Goal: Task Accomplishment & Management: Manage account settings

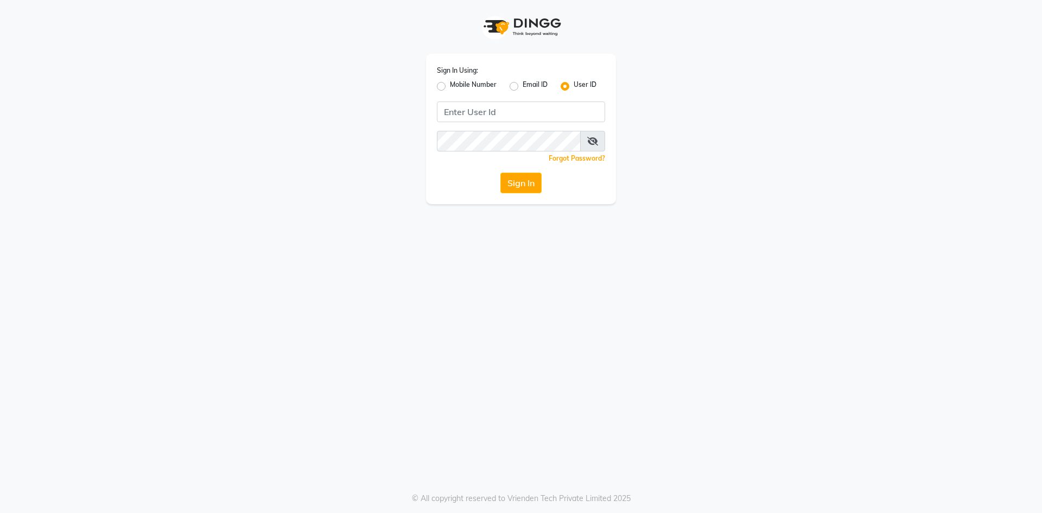
drag, startPoint x: 471, startPoint y: 84, endPoint x: 483, endPoint y: 97, distance: 17.7
click at [471, 84] on label "Mobile Number" at bounding box center [473, 86] width 47 height 13
click at [457, 84] on input "Mobile Number" at bounding box center [453, 83] width 7 height 7
radio input "true"
radio input "false"
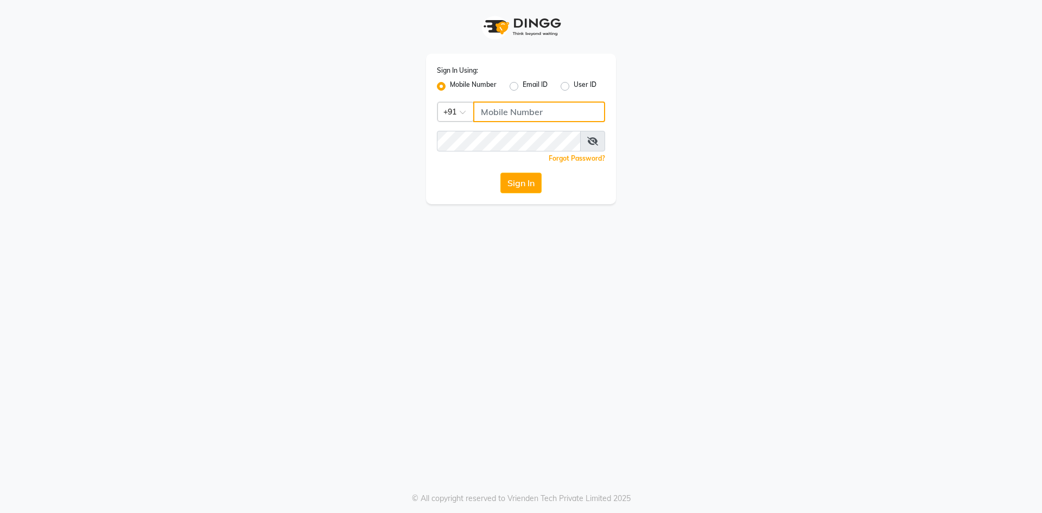
drag, startPoint x: 508, startPoint y: 104, endPoint x: 509, endPoint y: 110, distance: 6.1
click at [509, 108] on input "Username" at bounding box center [539, 111] width 132 height 21
type input "8"
type input "8081475454"
click at [531, 180] on button "Sign In" at bounding box center [520, 183] width 41 height 21
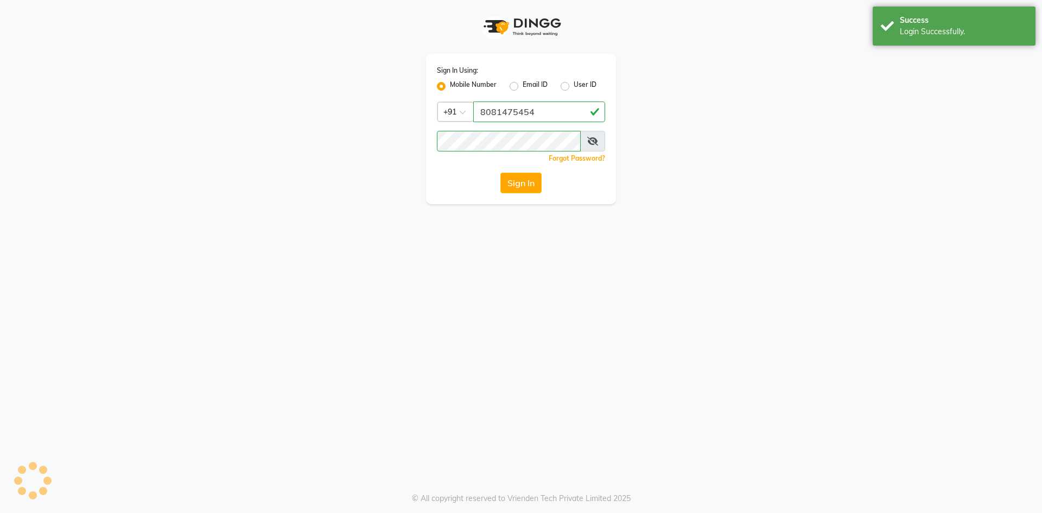
select select "service"
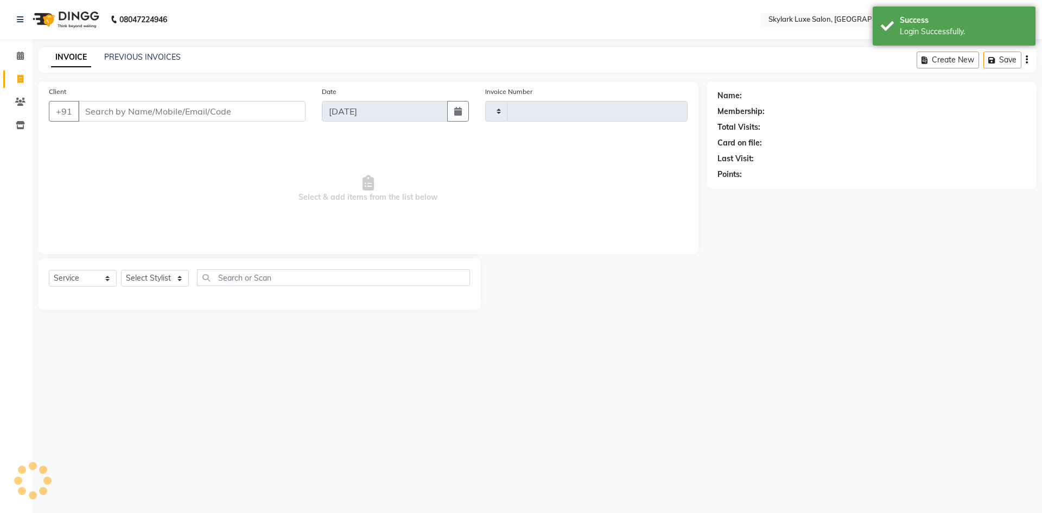
type input "0497"
select select "en"
select select "8191"
click at [12, 59] on span at bounding box center [20, 56] width 19 height 12
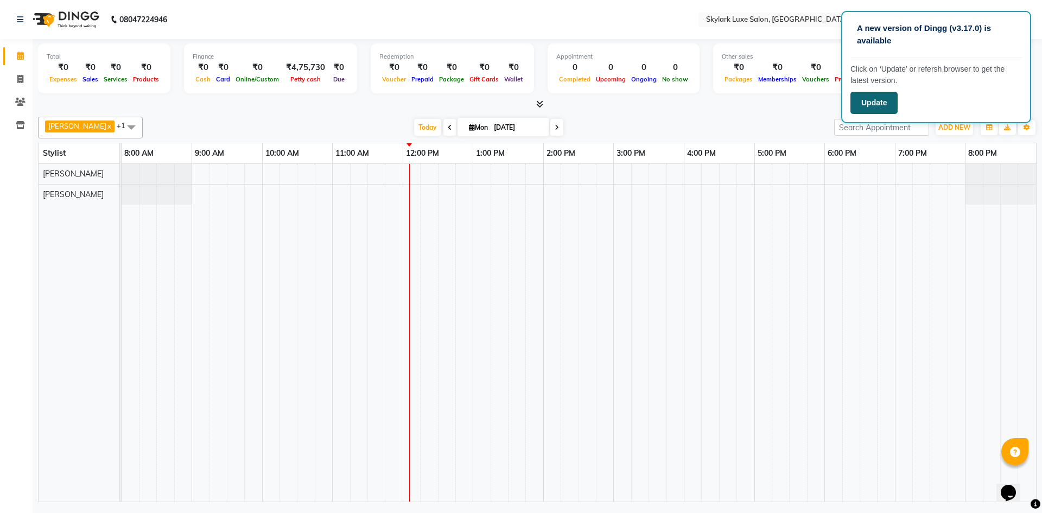
click at [874, 99] on button "Update" at bounding box center [873, 103] width 47 height 22
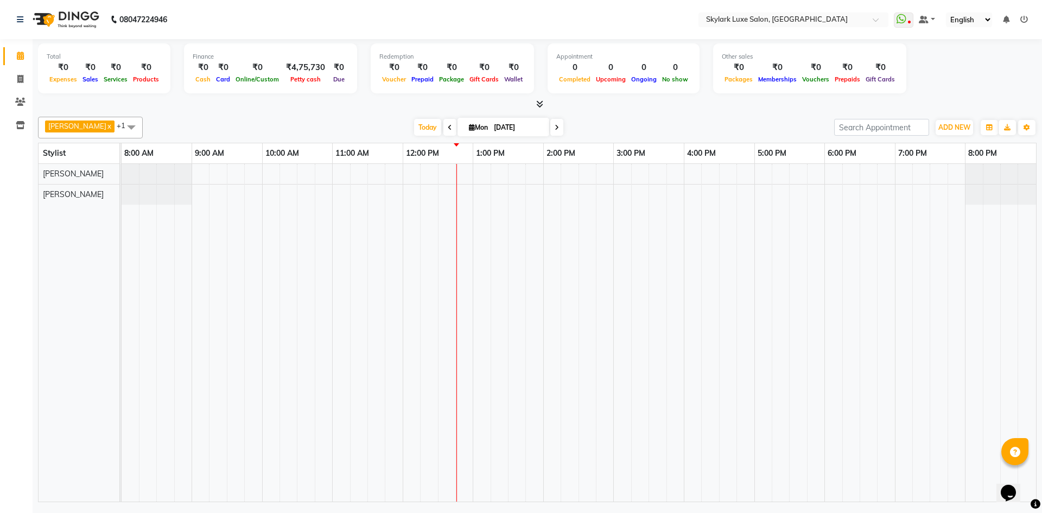
click at [478, 228] on td at bounding box center [481, 332] width 17 height 337
click at [462, 193] on div at bounding box center [579, 332] width 914 height 337
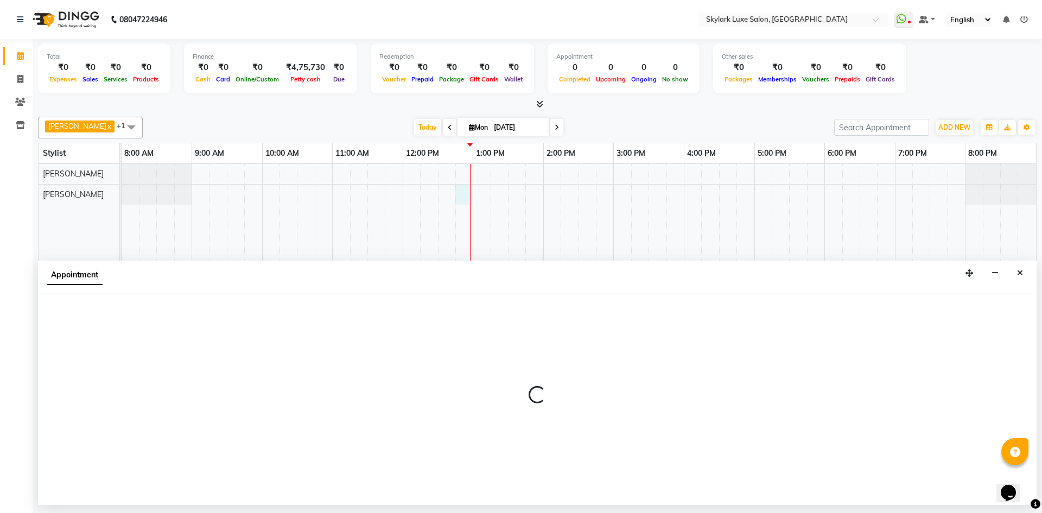
select select "85058"
select select "765"
select select "tentative"
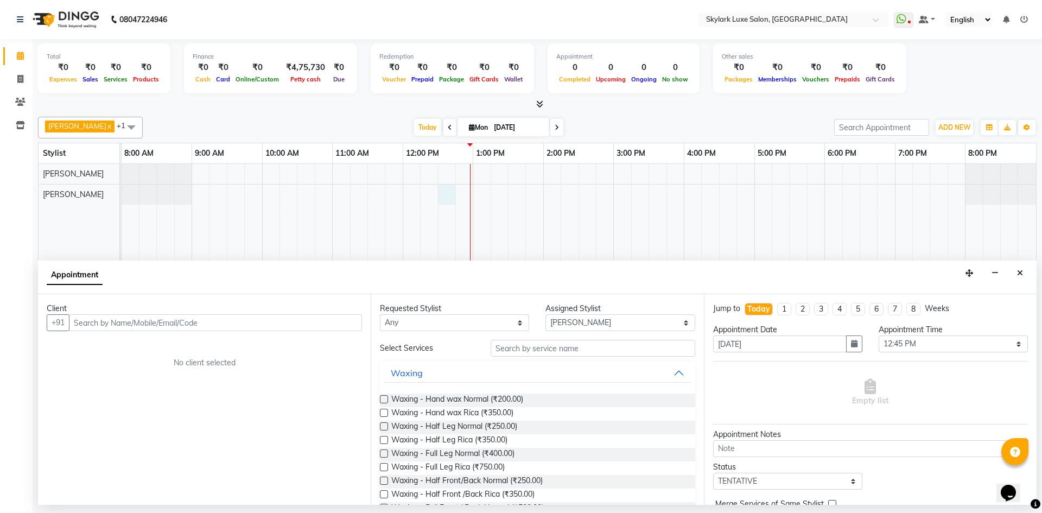
click at [453, 202] on div at bounding box center [579, 332] width 914 height 337
click at [1015, 270] on button "Close" at bounding box center [1020, 273] width 16 height 17
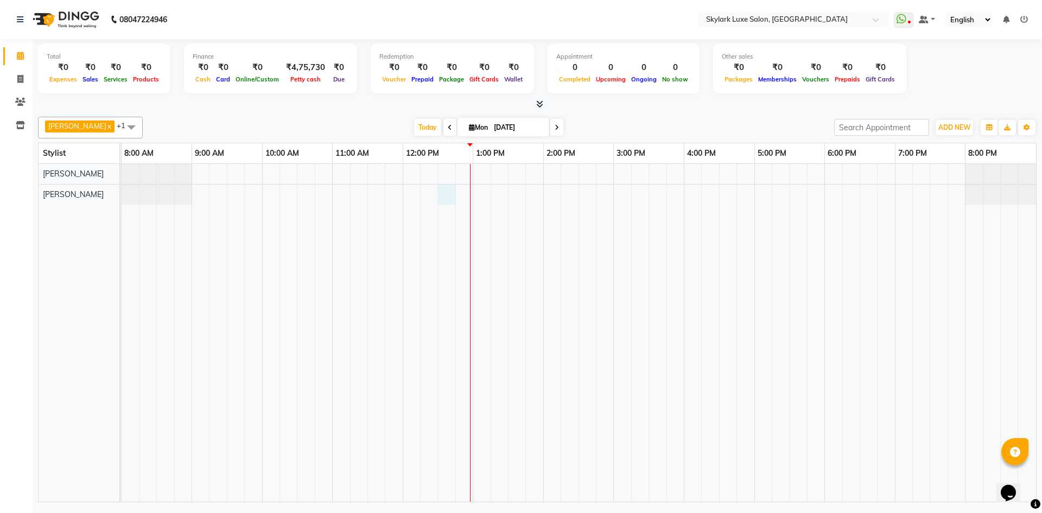
click at [445, 196] on div at bounding box center [579, 332] width 914 height 337
select select "85058"
select select "750"
select select "tentative"
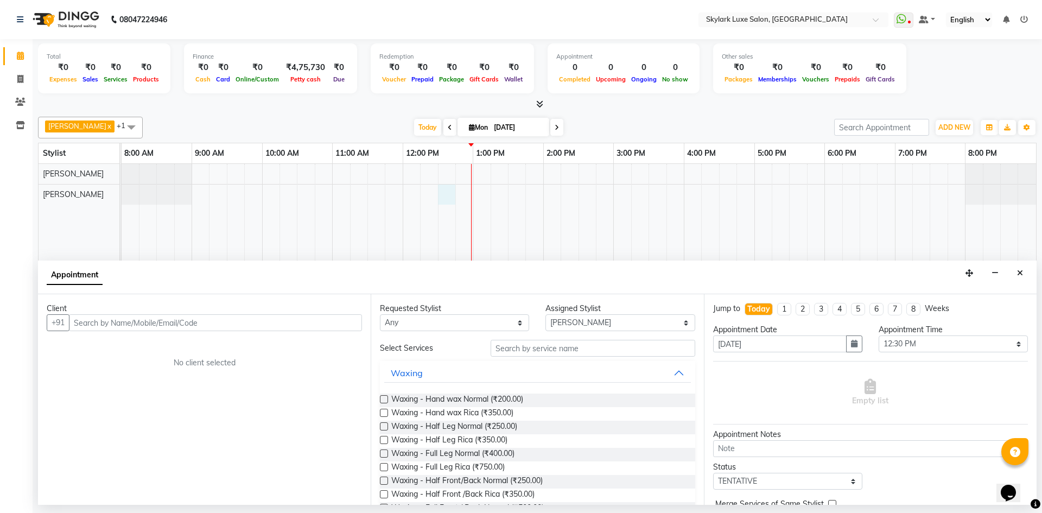
drag, startPoint x: 803, startPoint y: 268, endPoint x: 862, endPoint y: 233, distance: 68.1
click at [804, 268] on div "Appointment" at bounding box center [537, 277] width 998 height 34
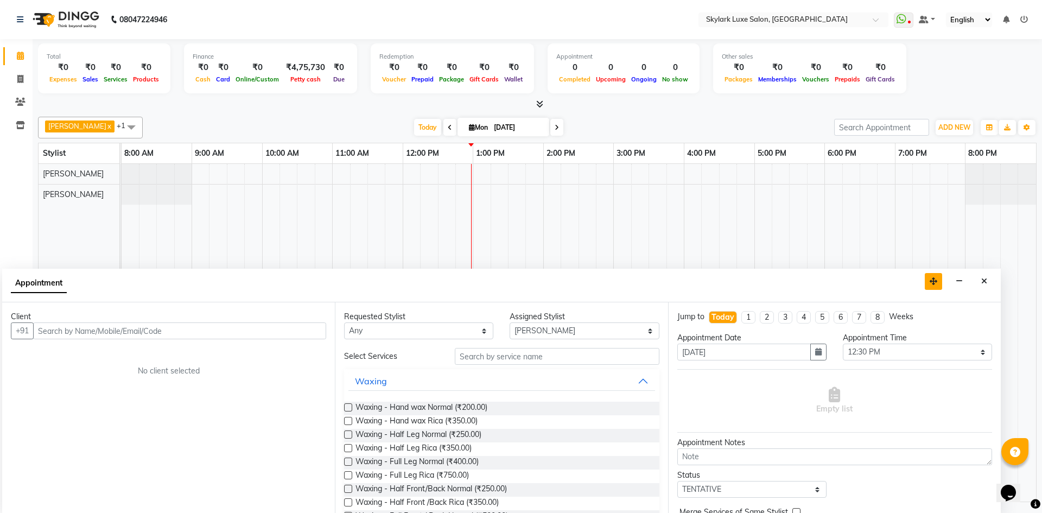
drag, startPoint x: 970, startPoint y: 270, endPoint x: 934, endPoint y: 278, distance: 36.7
click at [934, 278] on icon "button" at bounding box center [933, 281] width 8 height 8
click at [982, 282] on icon "Close" at bounding box center [984, 281] width 6 height 8
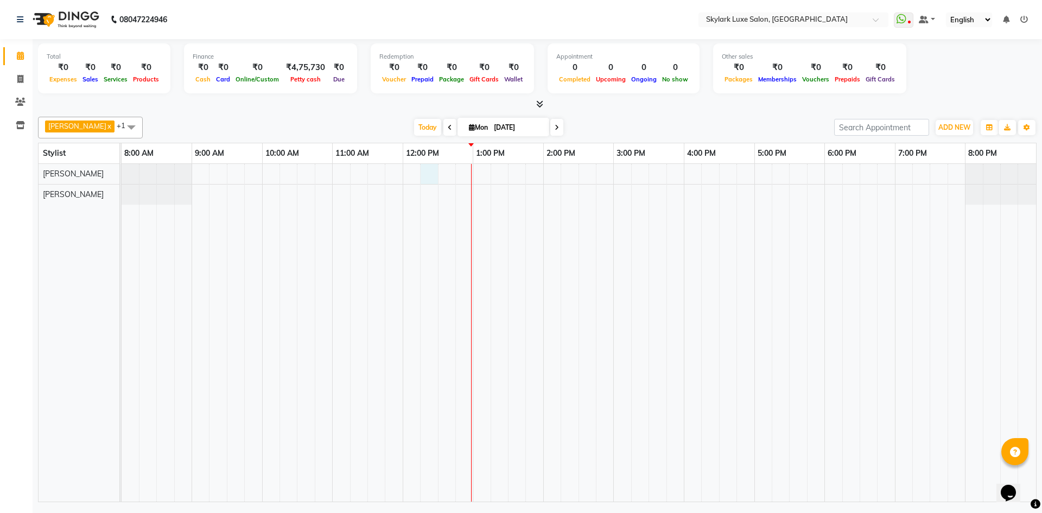
click at [424, 174] on div at bounding box center [579, 332] width 914 height 337
select select "85056"
select select "735"
select select "tentative"
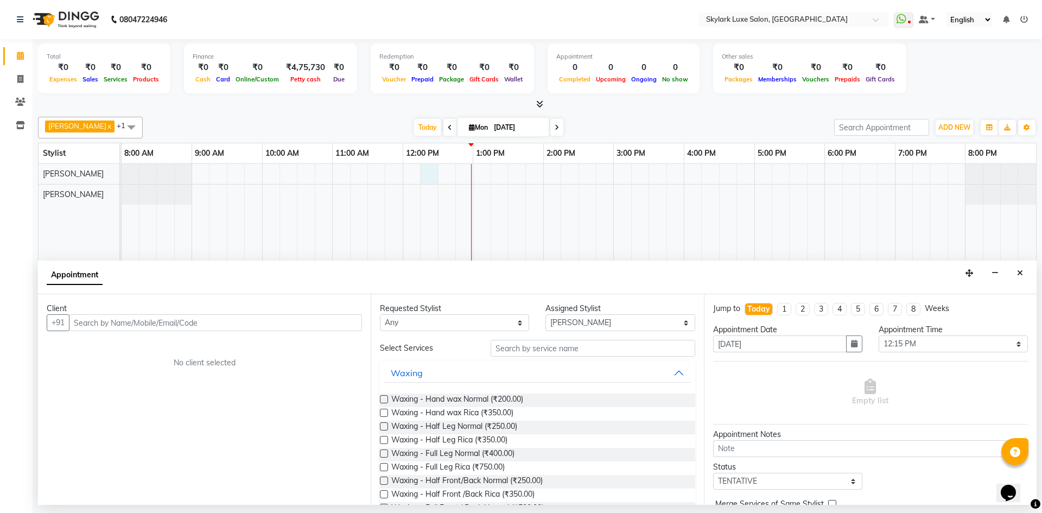
drag, startPoint x: 830, startPoint y: 279, endPoint x: 798, endPoint y: 279, distance: 31.5
click at [798, 279] on div "Appointment" at bounding box center [537, 277] width 998 height 34
drag, startPoint x: 871, startPoint y: 271, endPoint x: 898, endPoint y: 270, distance: 26.6
click at [878, 269] on div "Appointment" at bounding box center [537, 277] width 998 height 34
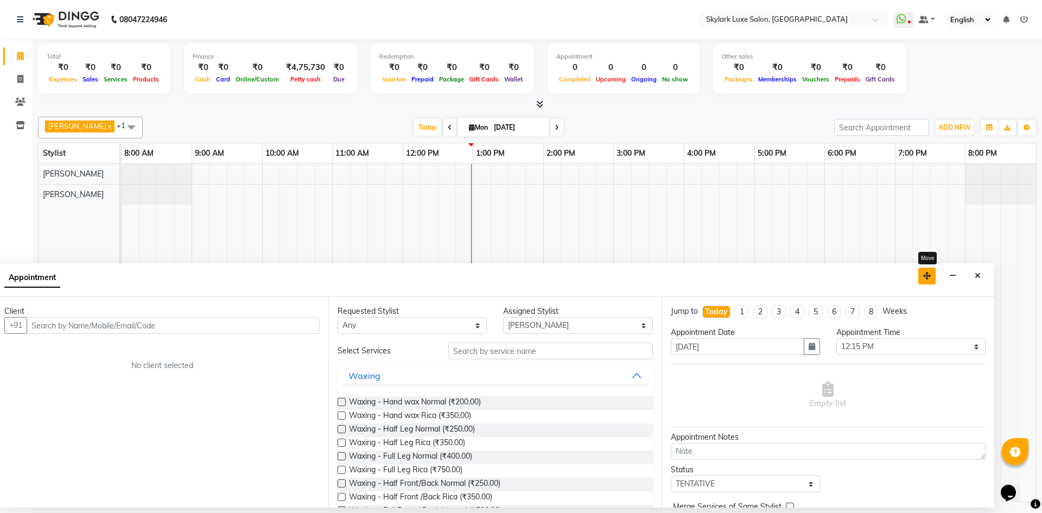
drag, startPoint x: 974, startPoint y: 269, endPoint x: 932, endPoint y: 272, distance: 42.4
click at [932, 272] on button "button" at bounding box center [926, 275] width 17 height 17
click at [980, 277] on button "Close" at bounding box center [978, 275] width 16 height 17
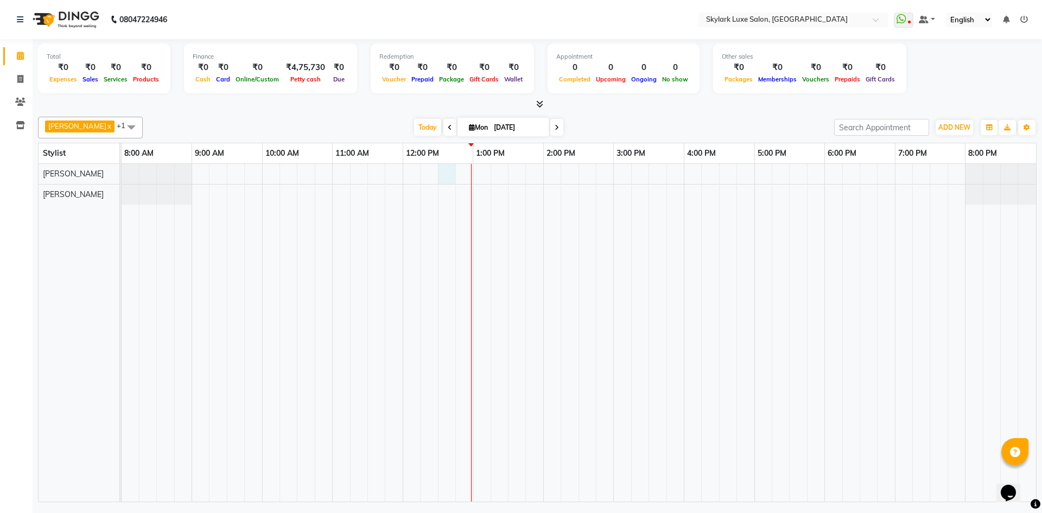
click at [448, 176] on div at bounding box center [579, 332] width 914 height 337
select select "85056"
select select "750"
select select "tentative"
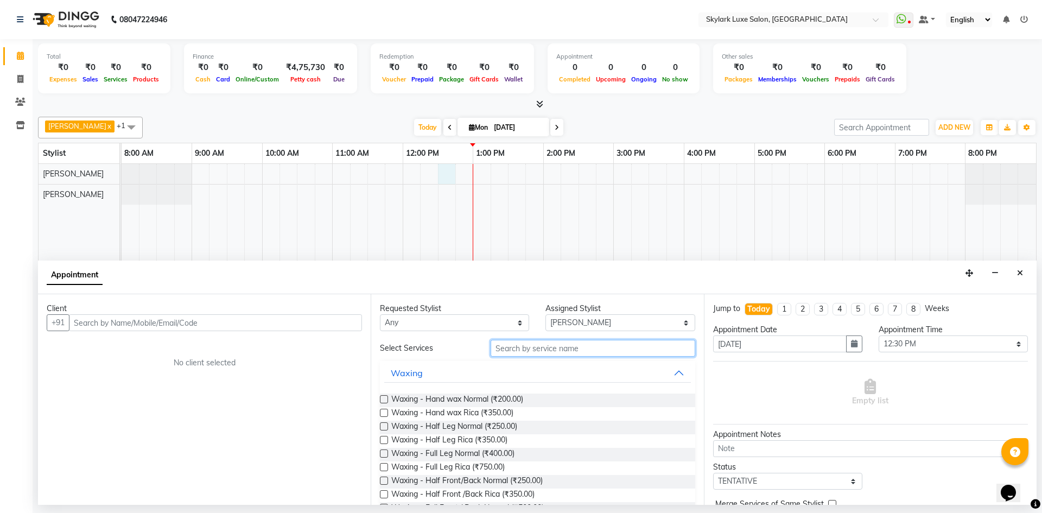
click at [608, 349] on input "text" at bounding box center [592, 348] width 205 height 17
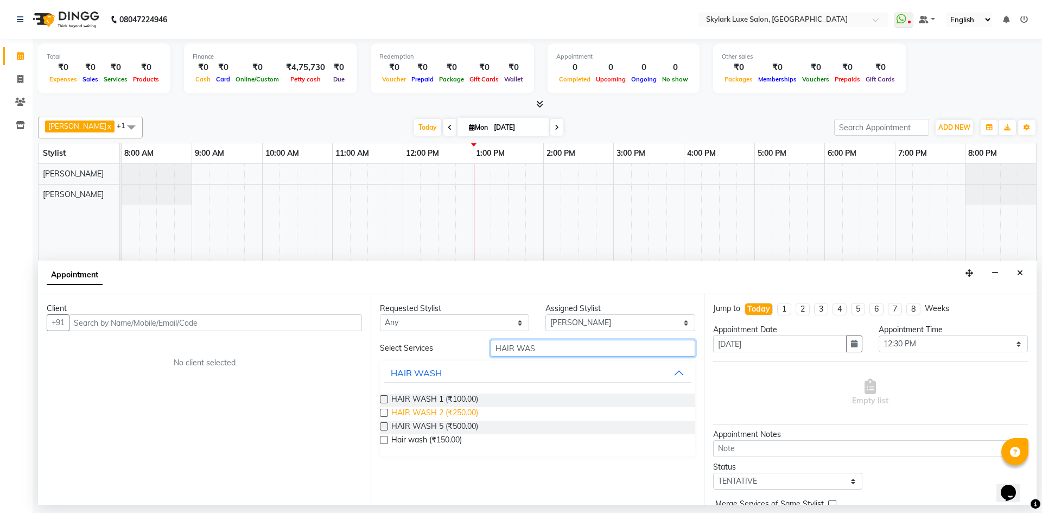
type input "HAIR WAS"
click at [454, 413] on span "HAIR WASH 2 (₹250.00)" at bounding box center [434, 414] width 87 height 14
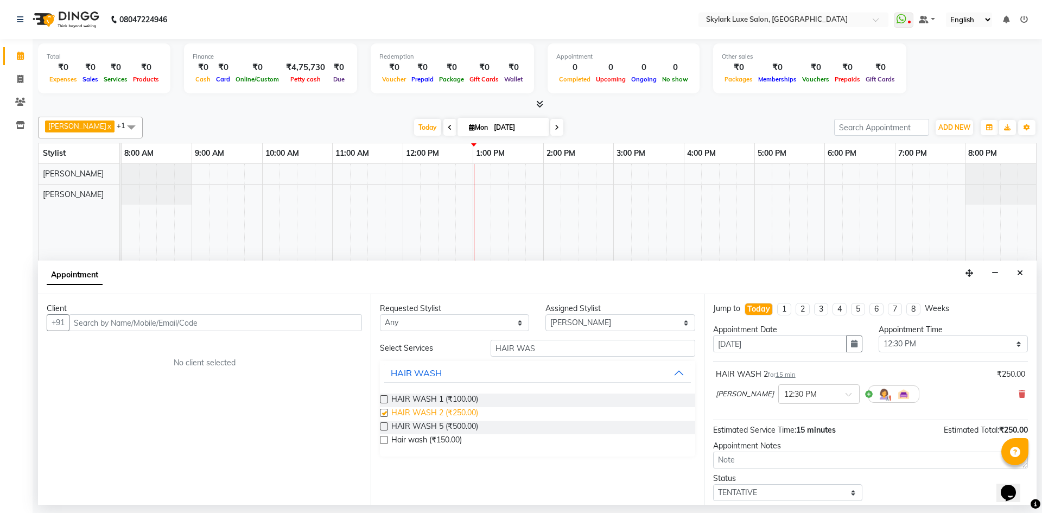
checkbox input "false"
click at [771, 490] on select "Select TENTATIVE CONFIRM CHECK-IN UPCOMING" at bounding box center [787, 492] width 149 height 17
select select "check-in"
click at [713, 484] on select "Select TENTATIVE CONFIRM CHECK-IN UPCOMING" at bounding box center [787, 492] width 149 height 17
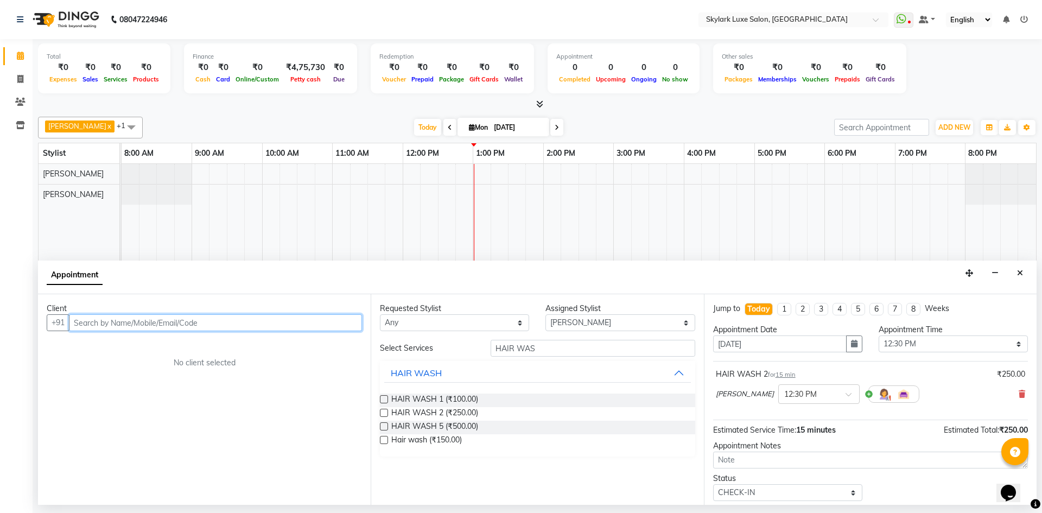
drag, startPoint x: 301, startPoint y: 320, endPoint x: 308, endPoint y: 330, distance: 11.7
click at [301, 320] on input "text" at bounding box center [215, 322] width 293 height 17
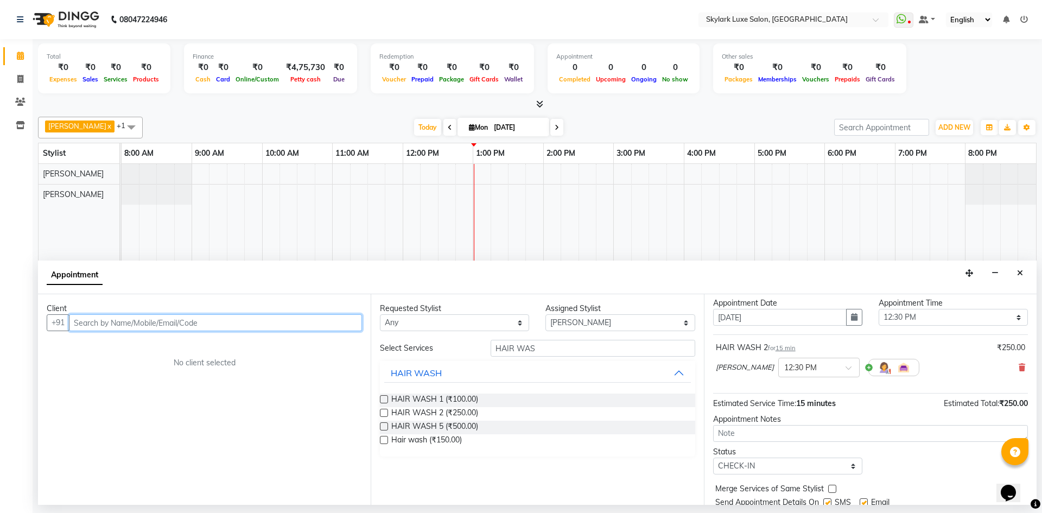
scroll to position [66, 0]
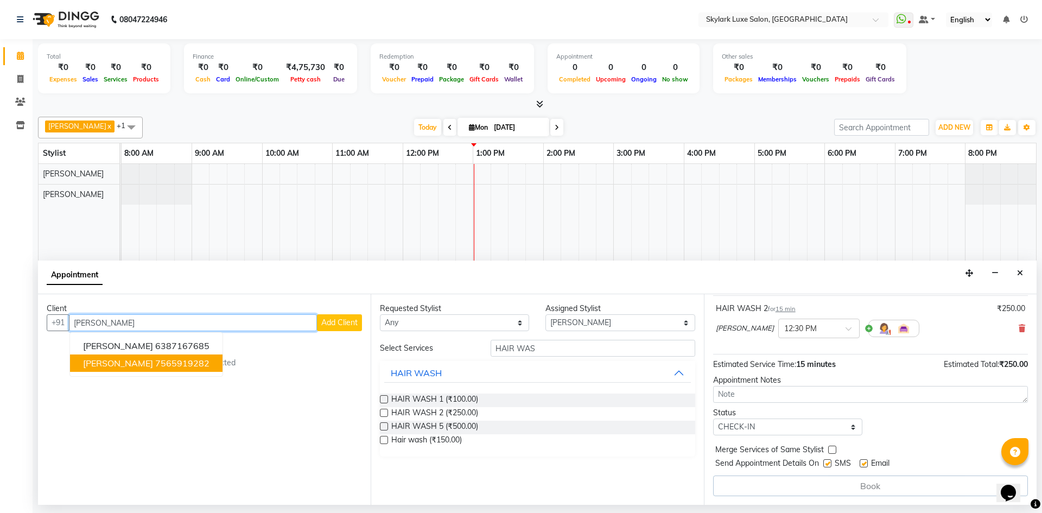
click at [169, 361] on ngb-highlight "7565919282" at bounding box center [182, 363] width 54 height 11
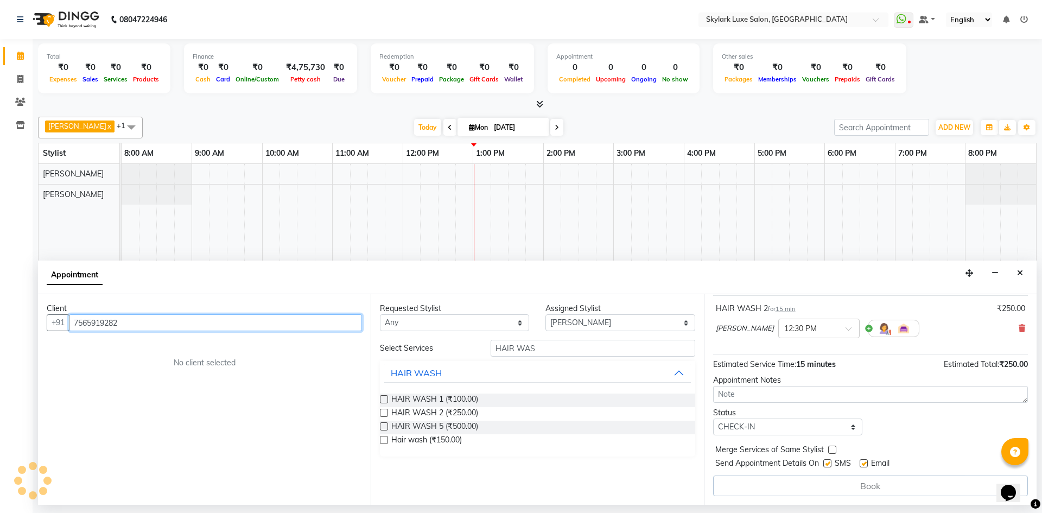
scroll to position [65, 0]
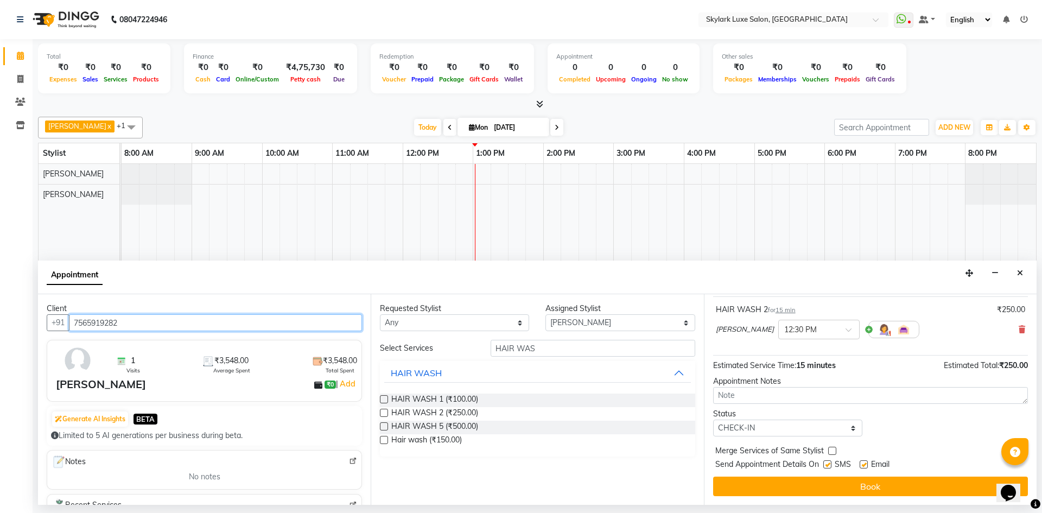
drag, startPoint x: 134, startPoint y: 323, endPoint x: 25, endPoint y: 325, distance: 108.5
click at [25, 325] on app-home "08047224946 Select Location × Skylark Luxe Salon, R S Mall WhatsApp Status ✕ St…" at bounding box center [521, 252] width 1042 height 505
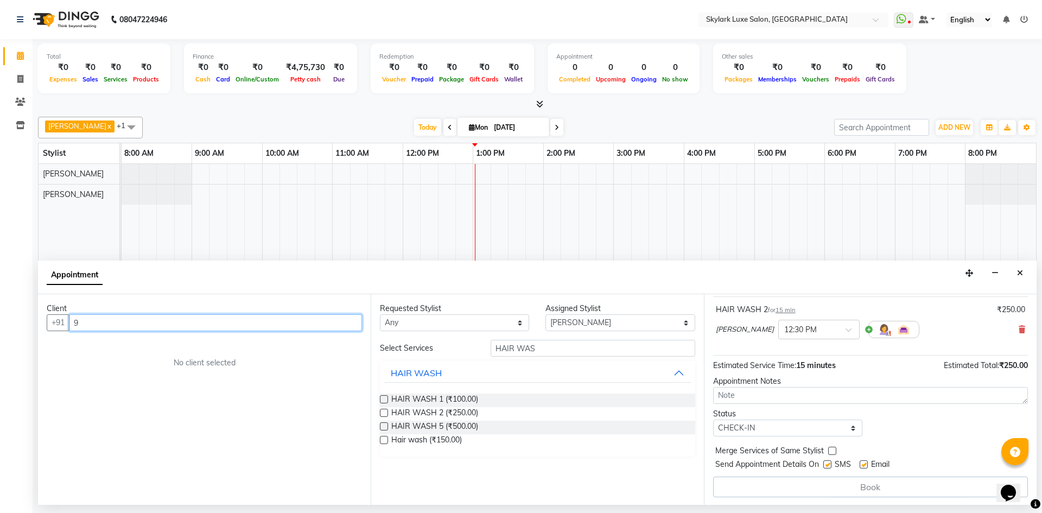
scroll to position [66, 0]
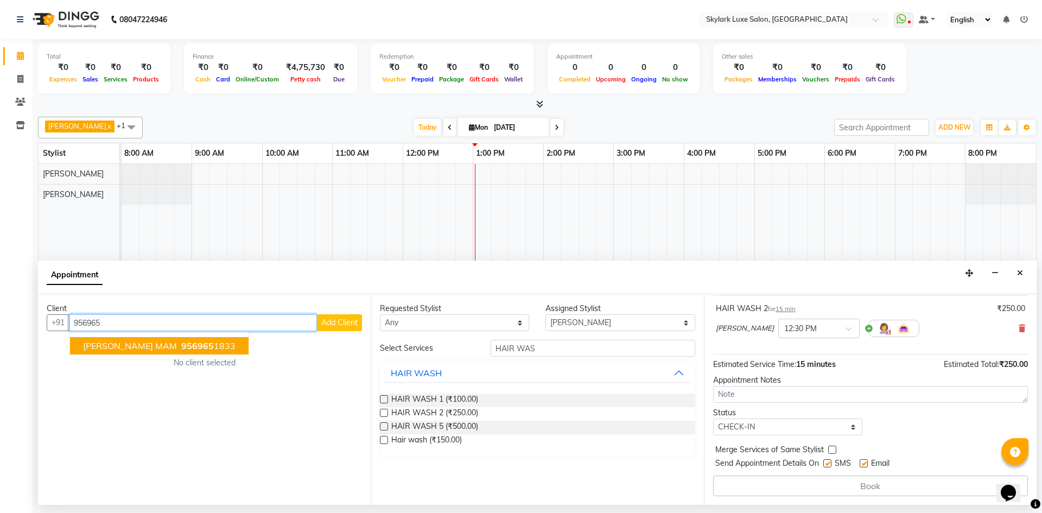
click at [199, 345] on ngb-highlight "956965 1833" at bounding box center [207, 345] width 56 height 11
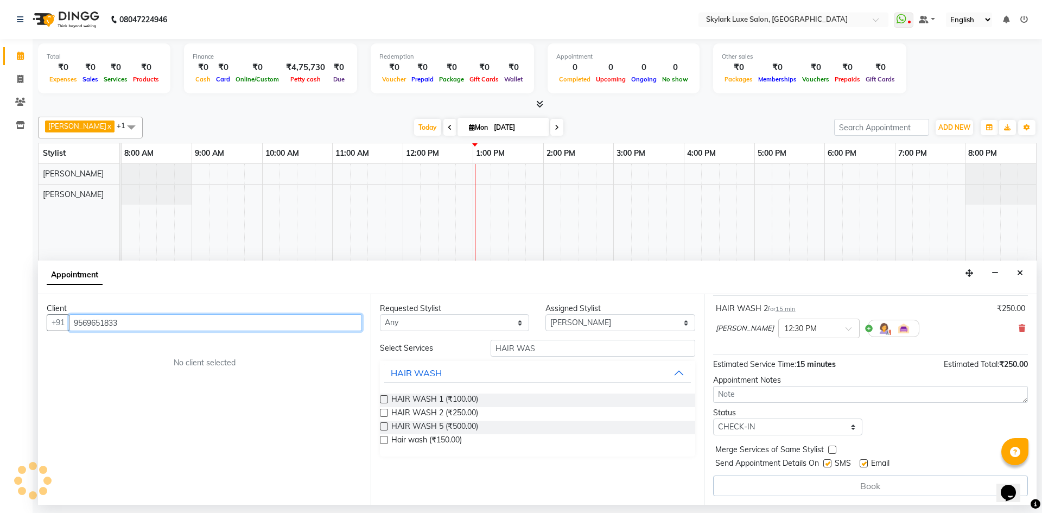
scroll to position [65, 0]
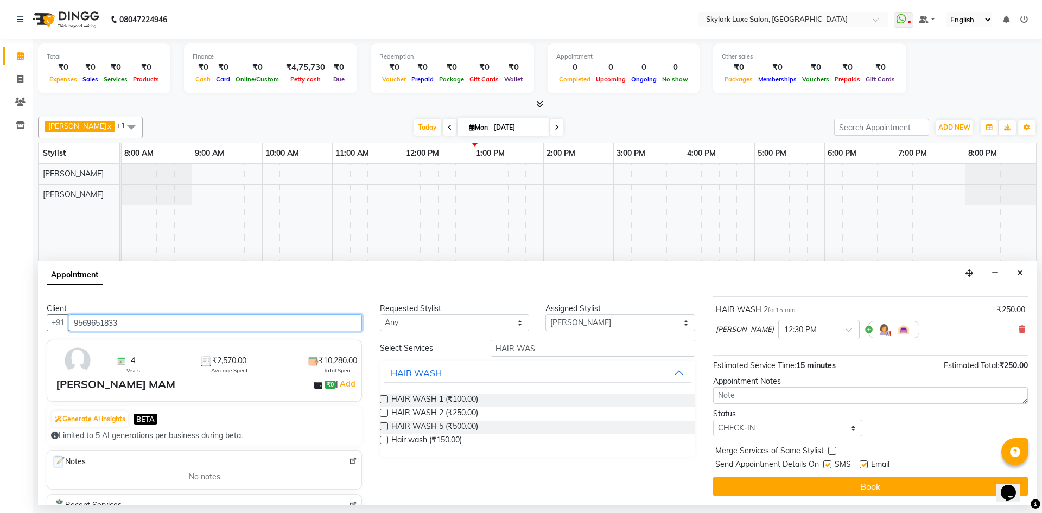
type input "9569651833"
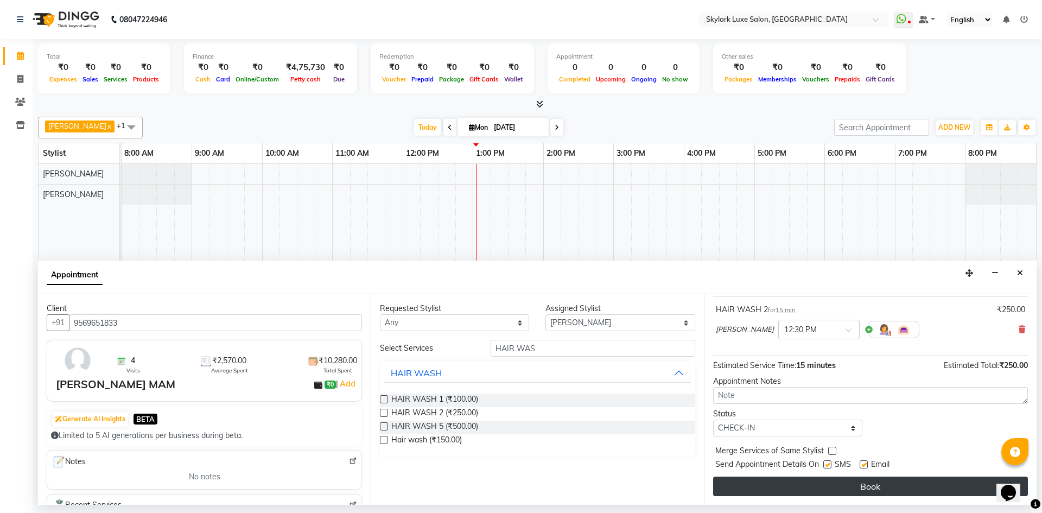
click at [827, 484] on button "Book" at bounding box center [870, 486] width 315 height 20
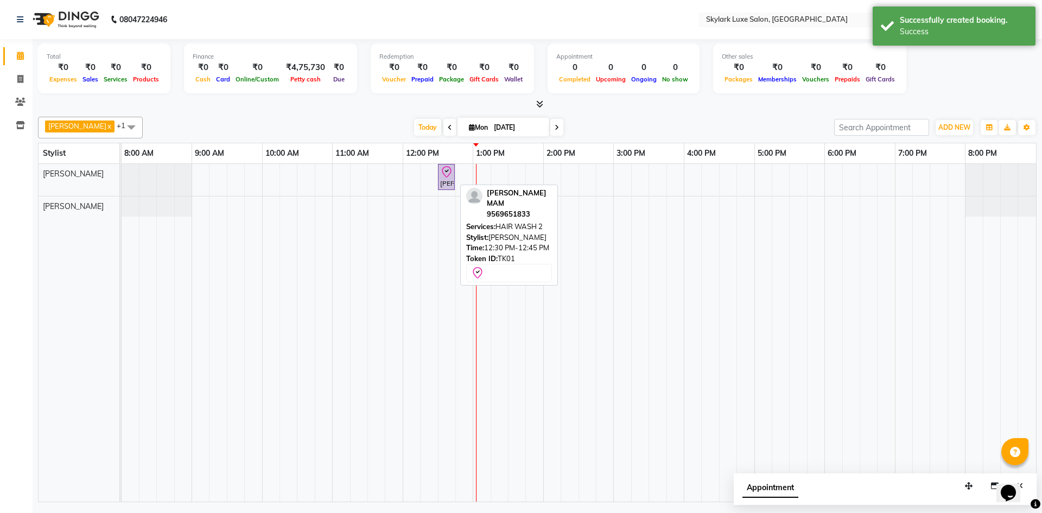
click at [122, 178] on div "ANSHIKHA MAM, TK01, 12:30 PM-12:45 PM, HAIR WASH 2" at bounding box center [122, 180] width 0 height 32
click at [444, 183] on div "ANSHIKHA MAM, TK01, 12:30 PM-12:45 PM, HAIR WASH 2" at bounding box center [446, 176] width 15 height 23
select select "8"
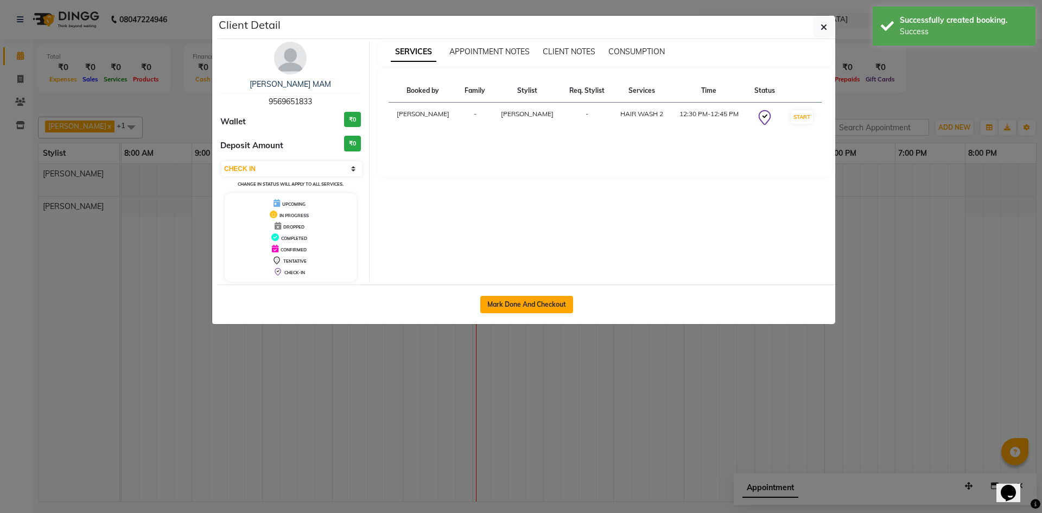
click at [486, 299] on button "Mark Done And Checkout" at bounding box center [526, 304] width 93 height 17
select select "8191"
select select "service"
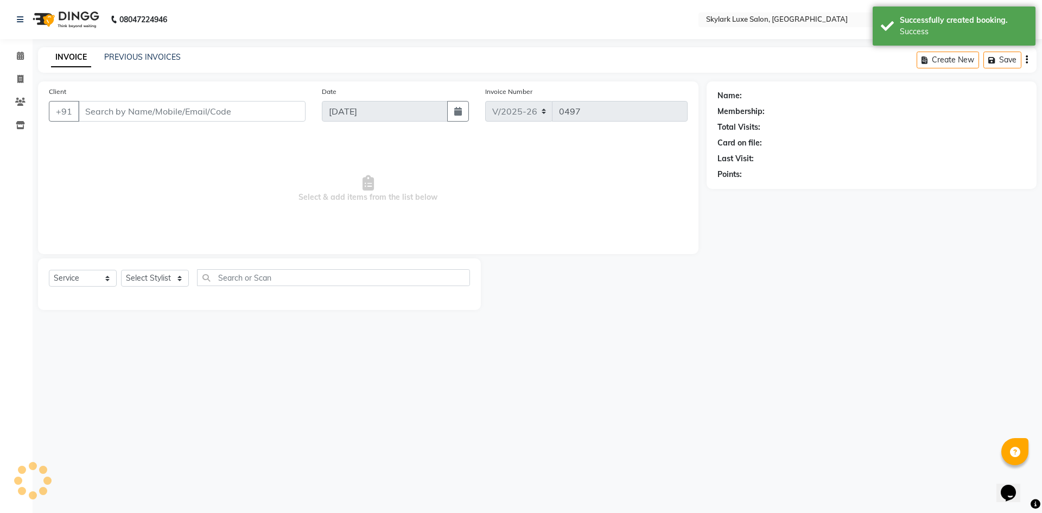
type input "9569651833"
select select "85056"
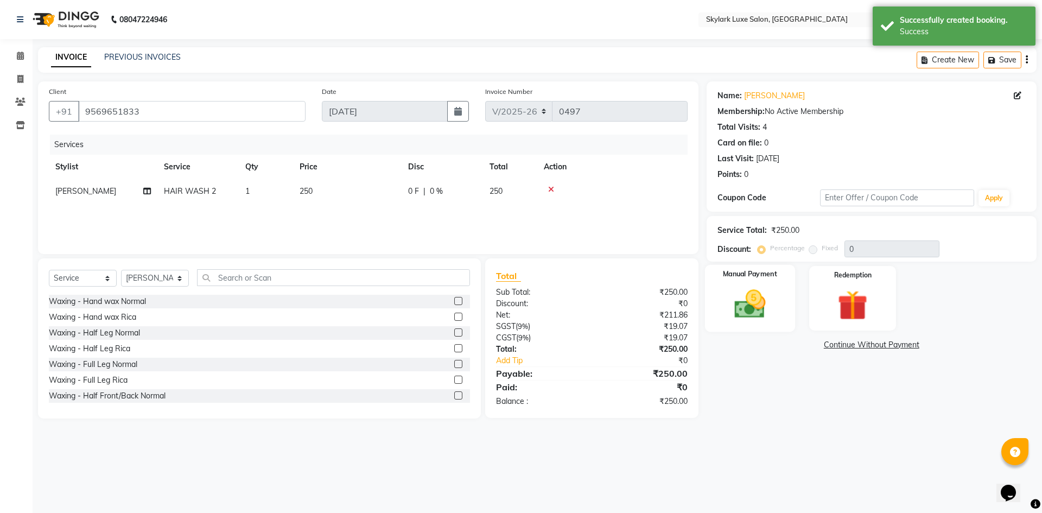
click at [746, 286] on img at bounding box center [749, 304] width 50 height 36
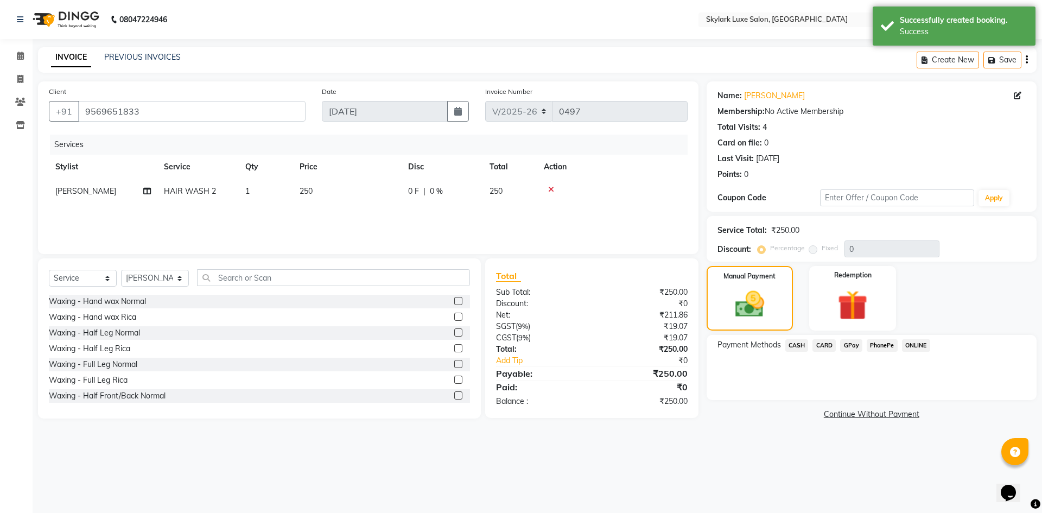
click at [796, 343] on span "CASH" at bounding box center [796, 345] width 23 height 12
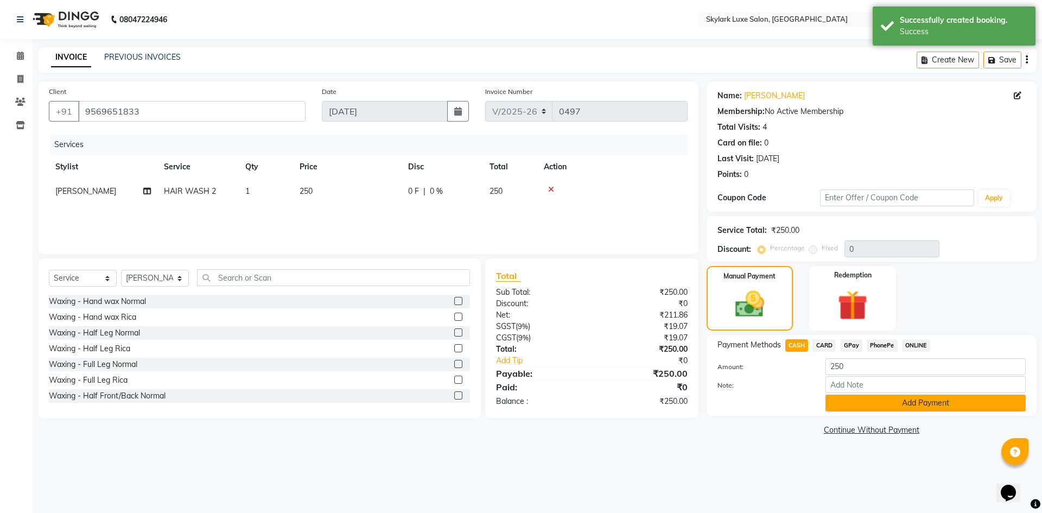
click at [872, 403] on button "Add Payment" at bounding box center [925, 402] width 200 height 17
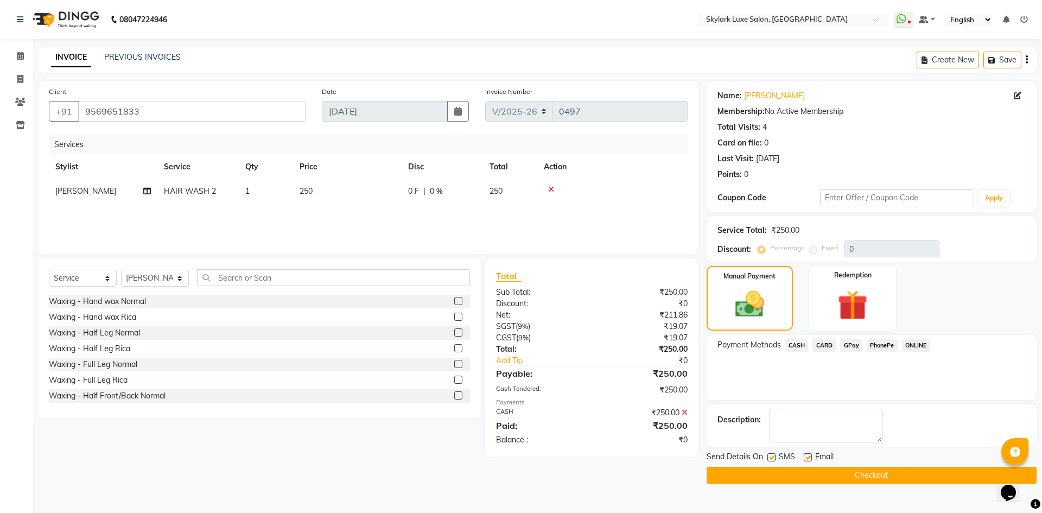
click at [826, 475] on button "Checkout" at bounding box center [871, 475] width 330 height 17
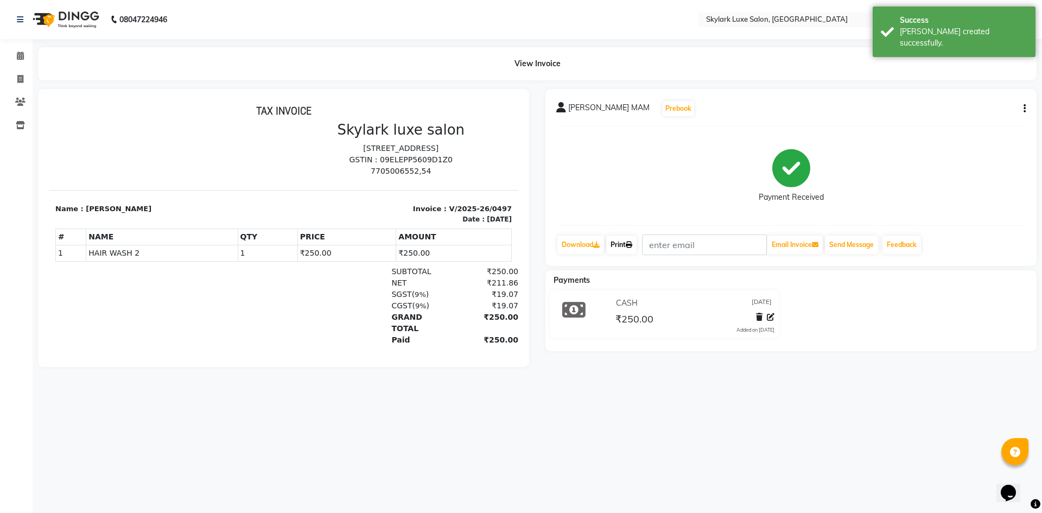
click at [618, 245] on link "Print" at bounding box center [621, 244] width 30 height 18
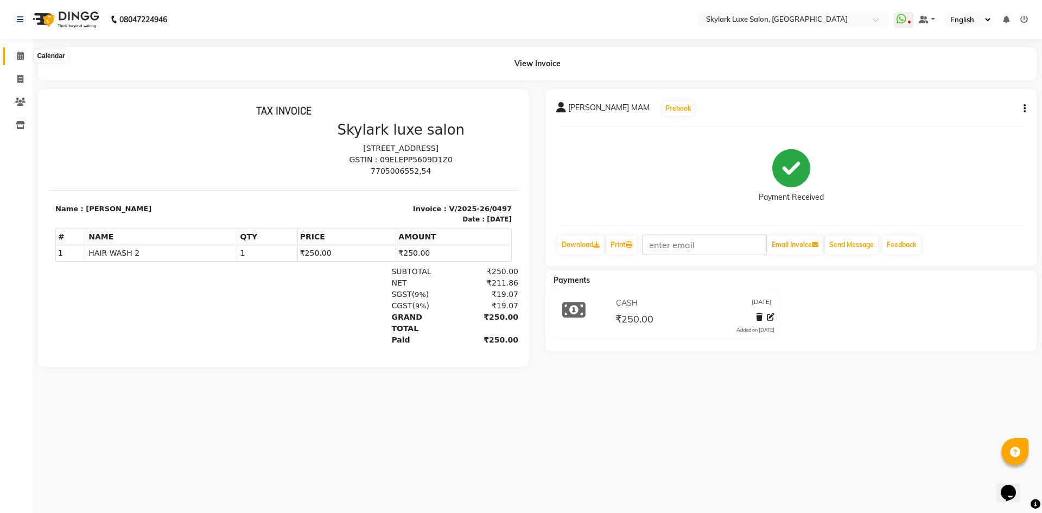
click at [14, 56] on span at bounding box center [20, 56] width 19 height 12
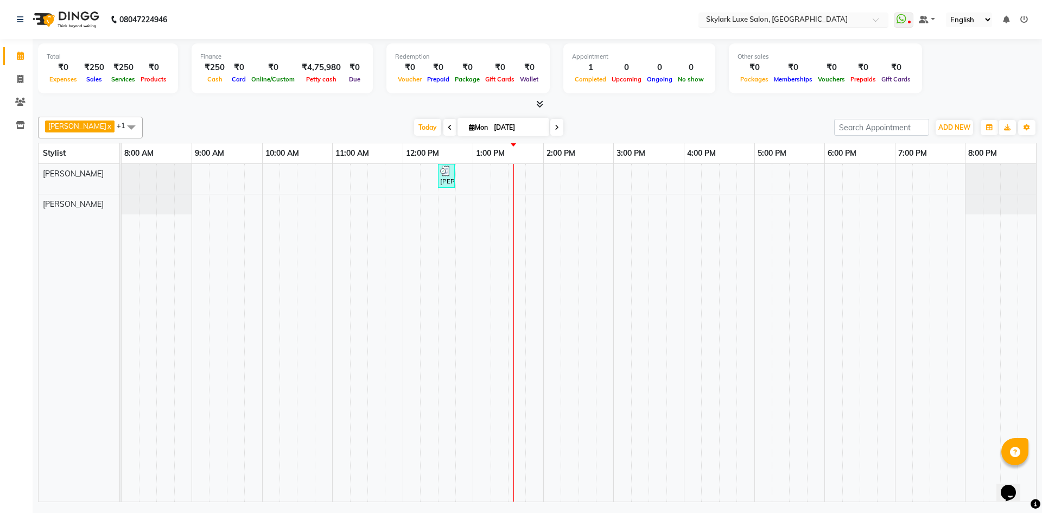
click at [872, 20] on div at bounding box center [793, 20] width 190 height 11
click at [876, 18] on span at bounding box center [879, 22] width 14 height 11
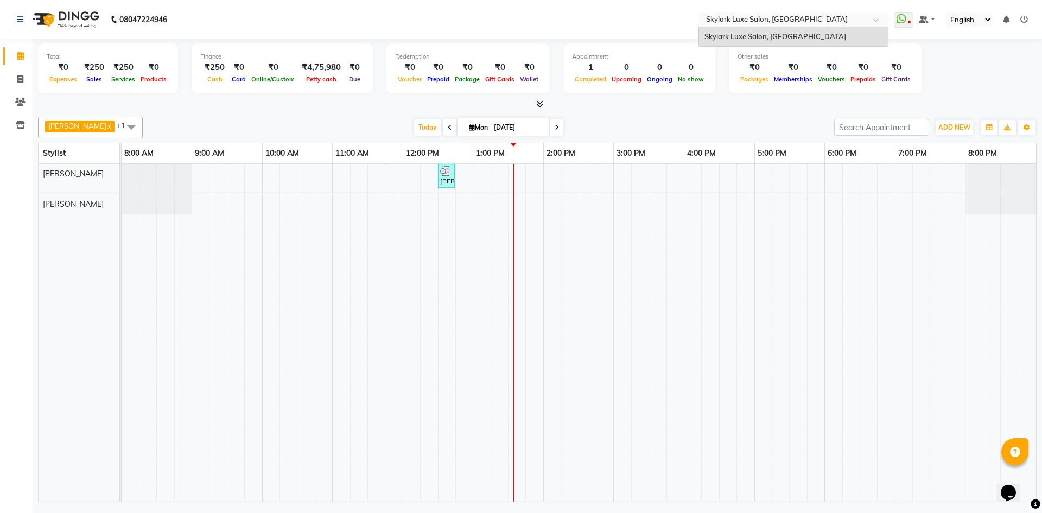
click at [787, 35] on span "Skylark Luxe Salon, [GEOGRAPHIC_DATA]" at bounding box center [775, 36] width 142 height 9
click at [1023, 18] on icon at bounding box center [1024, 20] width 8 height 8
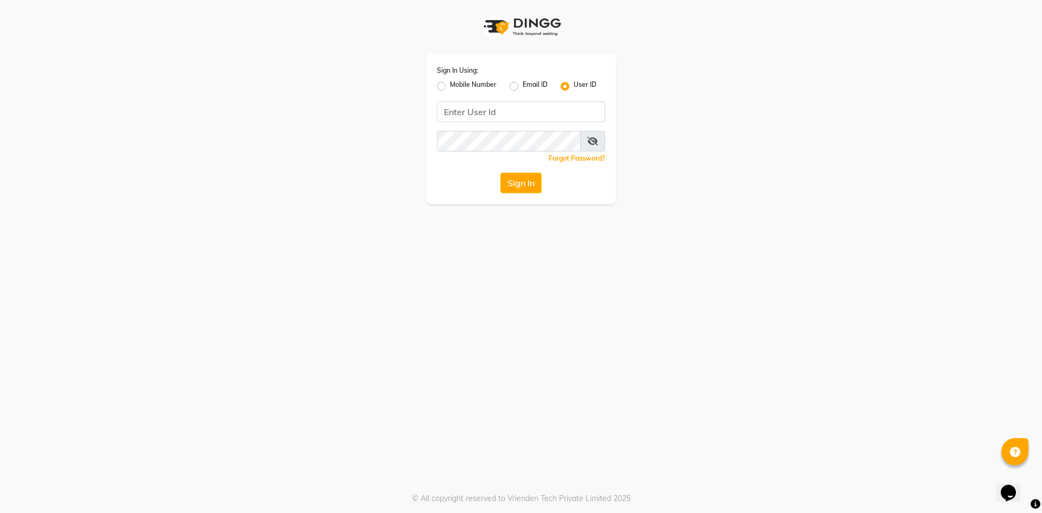
drag, startPoint x: 443, startPoint y: 85, endPoint x: 530, endPoint y: 115, distance: 92.0
click at [450, 85] on label "Mobile Number" at bounding box center [473, 86] width 47 height 13
click at [450, 85] on input "Mobile Number" at bounding box center [453, 83] width 7 height 7
radio input "true"
radio input "false"
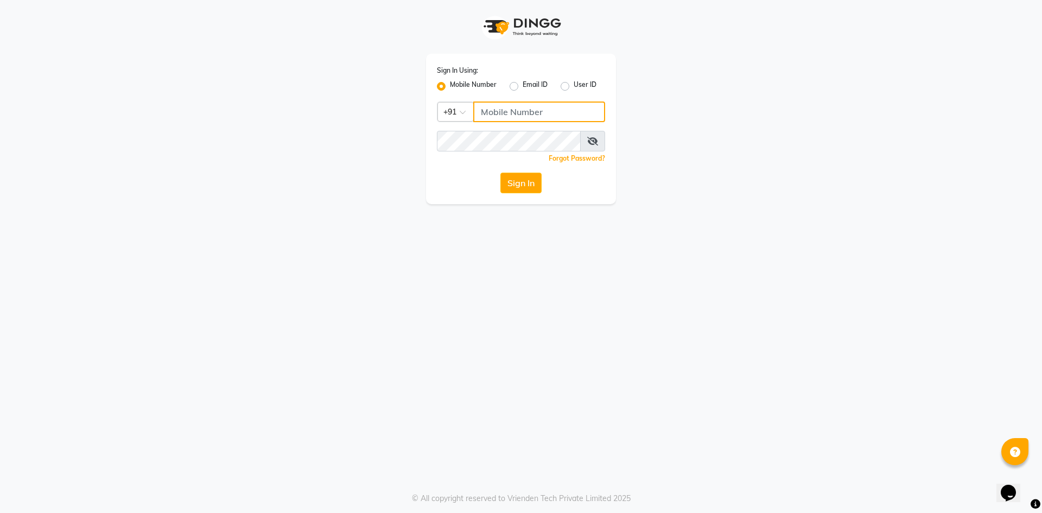
click at [530, 114] on input "Username" at bounding box center [539, 111] width 132 height 21
type input "6"
type input "6395040432"
click at [526, 183] on button "Sign In" at bounding box center [520, 183] width 41 height 21
